Goal: Navigation & Orientation: Understand site structure

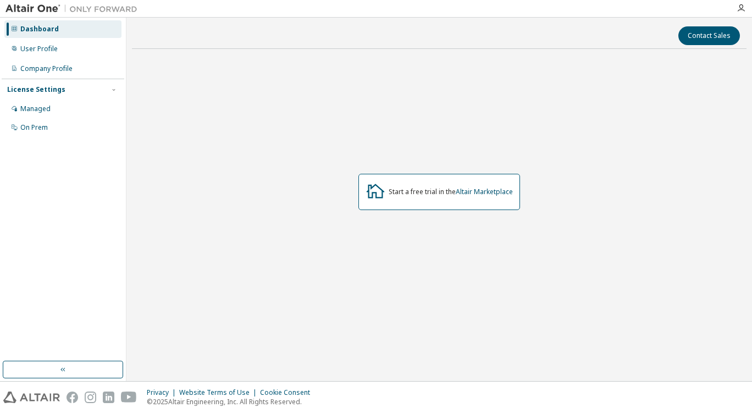
click at [40, 28] on div "Dashboard" at bounding box center [39, 29] width 38 height 9
click at [41, 47] on div "User Profile" at bounding box center [38, 49] width 37 height 9
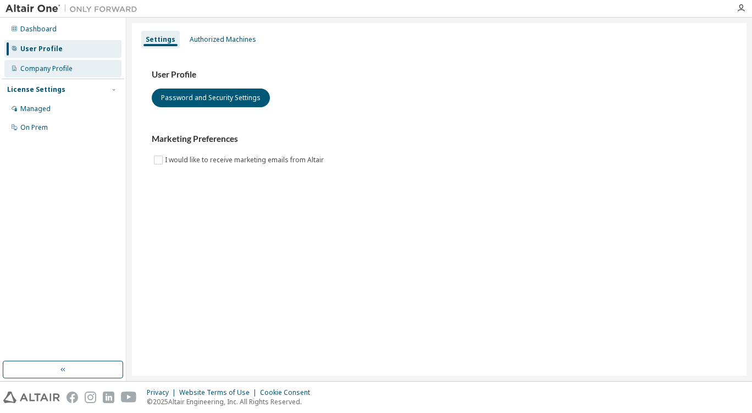
click at [46, 65] on div "Company Profile" at bounding box center [46, 68] width 52 height 9
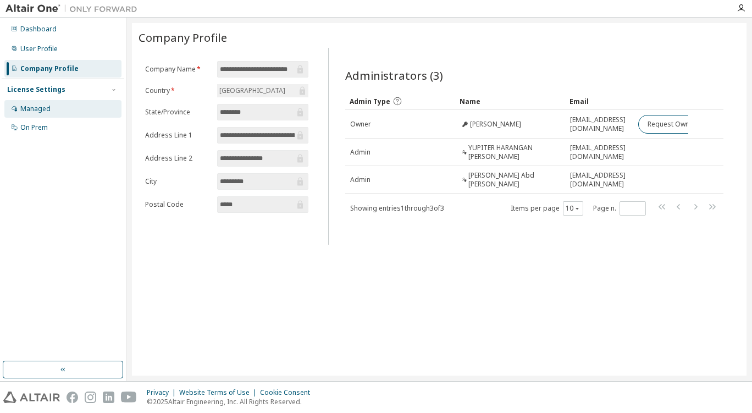
click at [40, 108] on div "Managed" at bounding box center [35, 108] width 30 height 9
